Goal: Find specific page/section: Find specific page/section

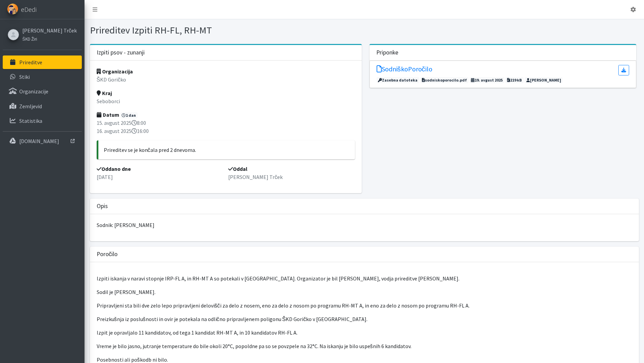
click at [48, 62] on link "Prireditve" at bounding box center [42, 62] width 79 height 14
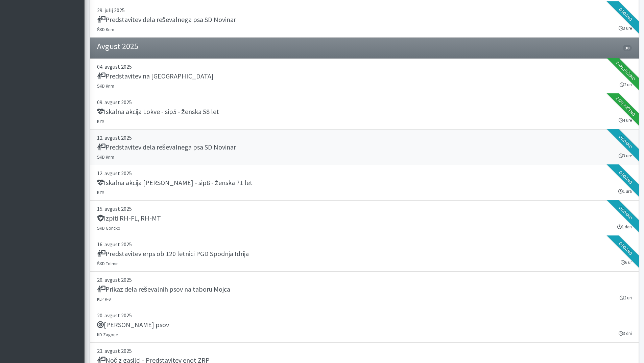
scroll to position [676, 0]
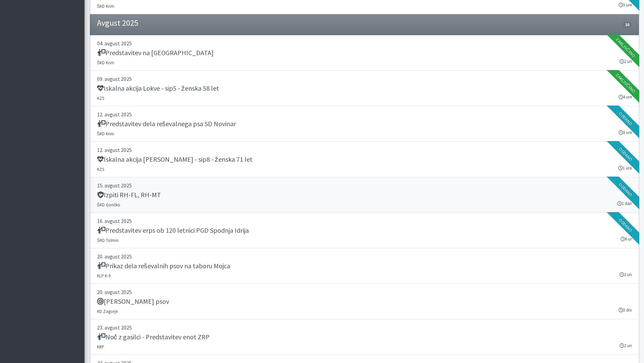
click at [148, 196] on h5 "Izpiti RH-FL, RH-MT" at bounding box center [129, 195] width 64 height 8
